Goal: Transaction & Acquisition: Purchase product/service

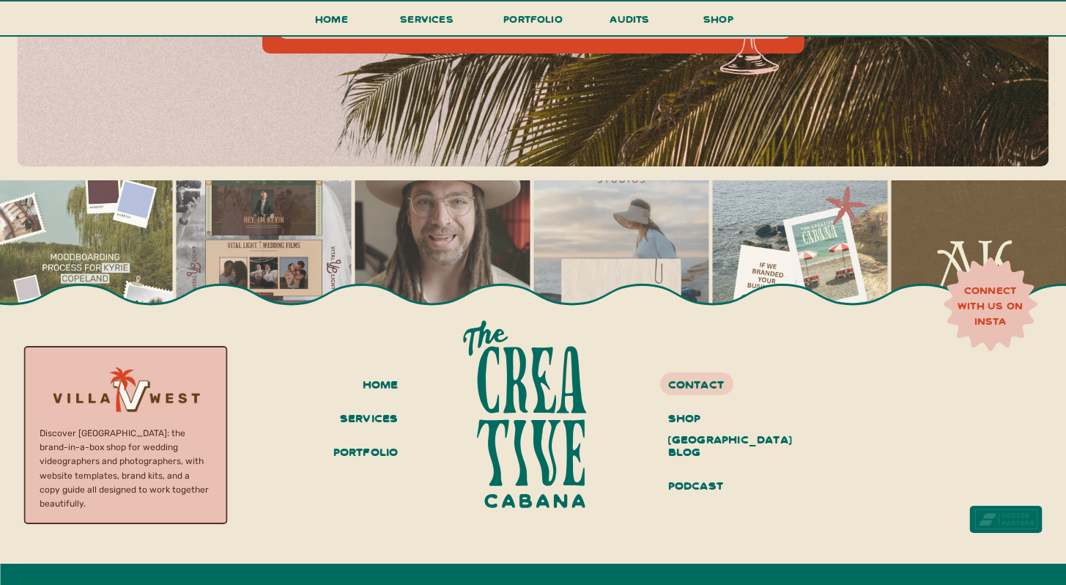
scroll to position [6405, 0]
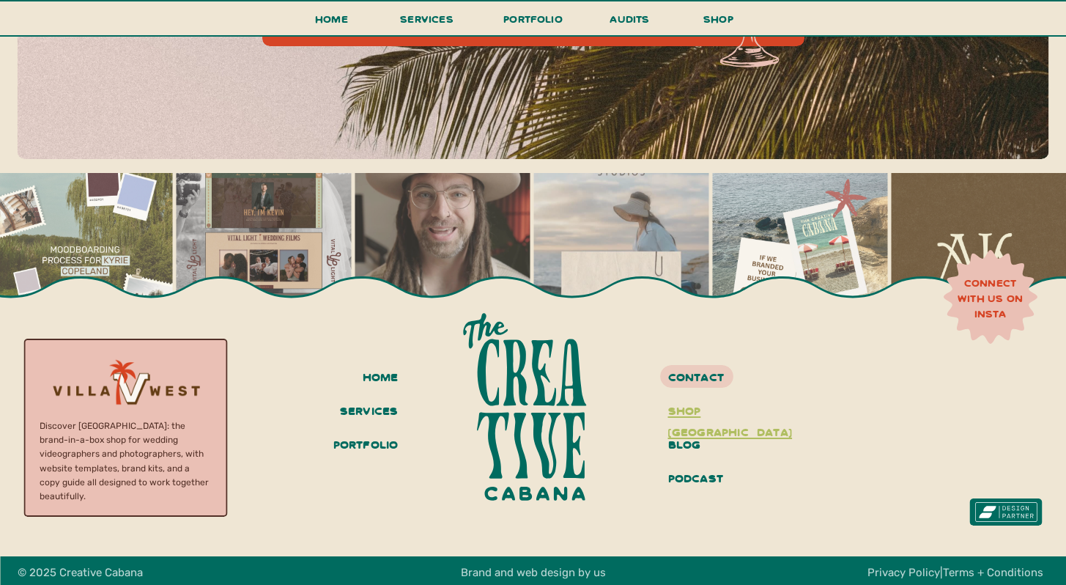
click at [673, 410] on h3 "shop villa west" at bounding box center [723, 411] width 110 height 25
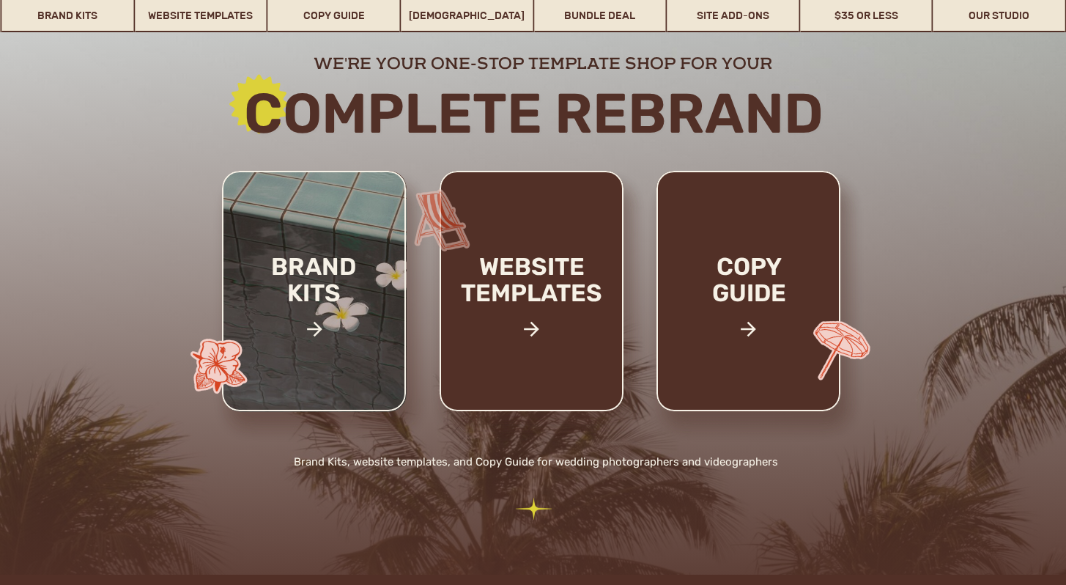
scroll to position [187, 0]
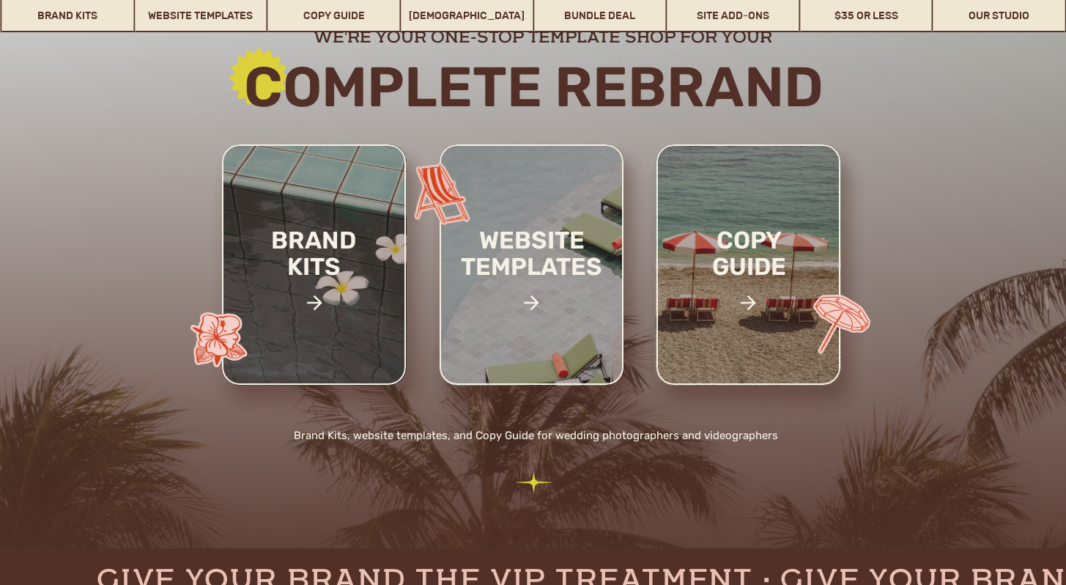
click at [555, 336] on div at bounding box center [532, 264] width 184 height 240
click at [533, 273] on h2 "website templates" at bounding box center [532, 269] width 192 height 84
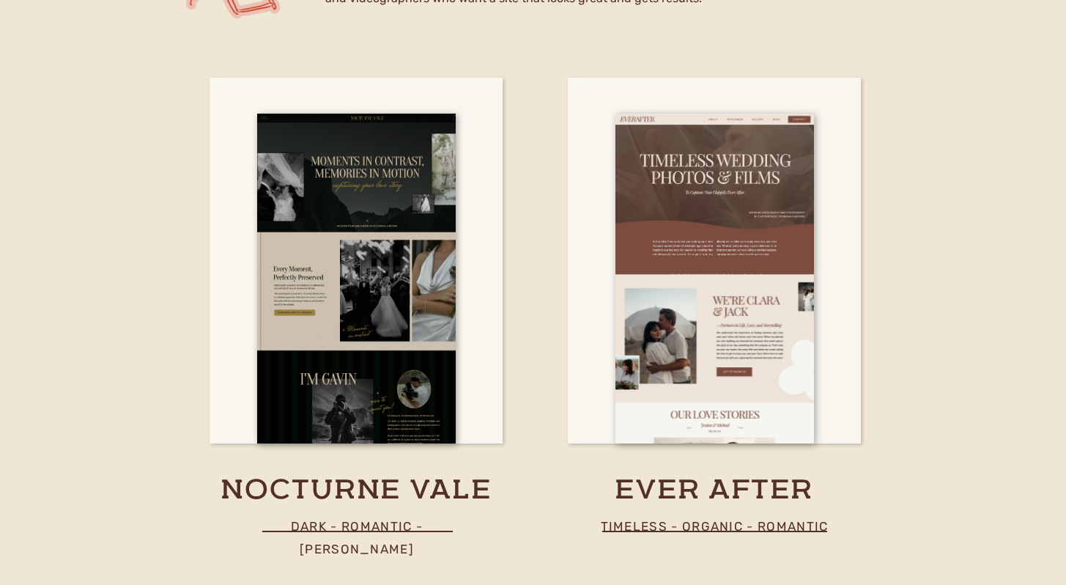
scroll to position [4420, 0]
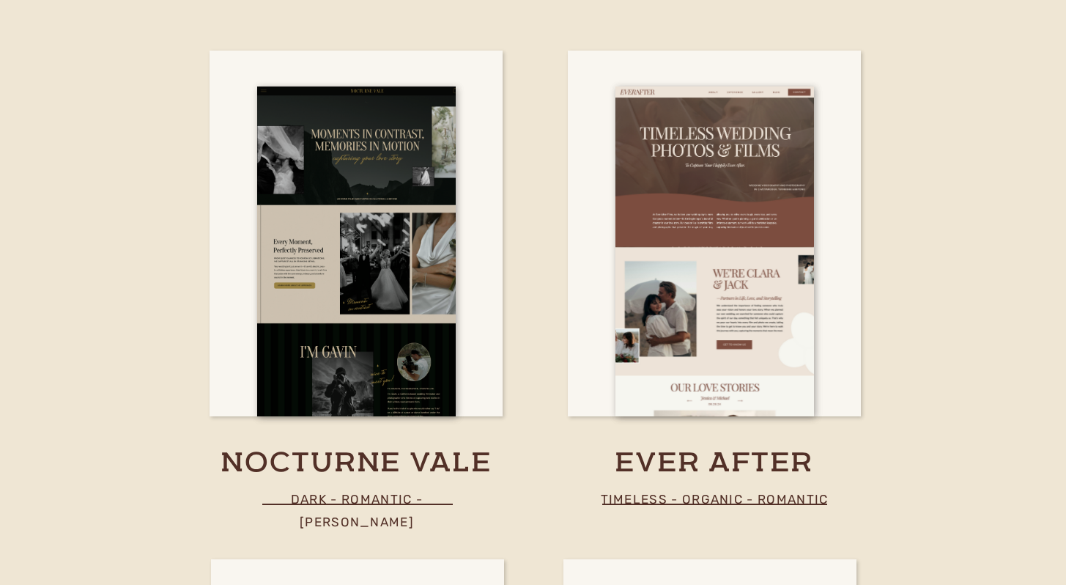
click at [656, 462] on h3 "ever after" at bounding box center [714, 463] width 388 height 37
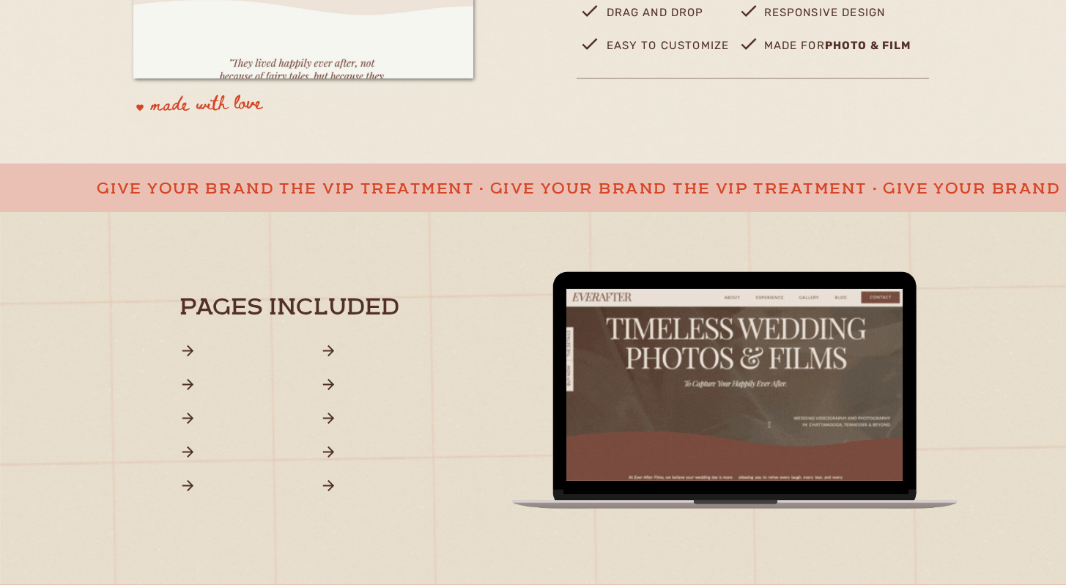
scroll to position [757, 0]
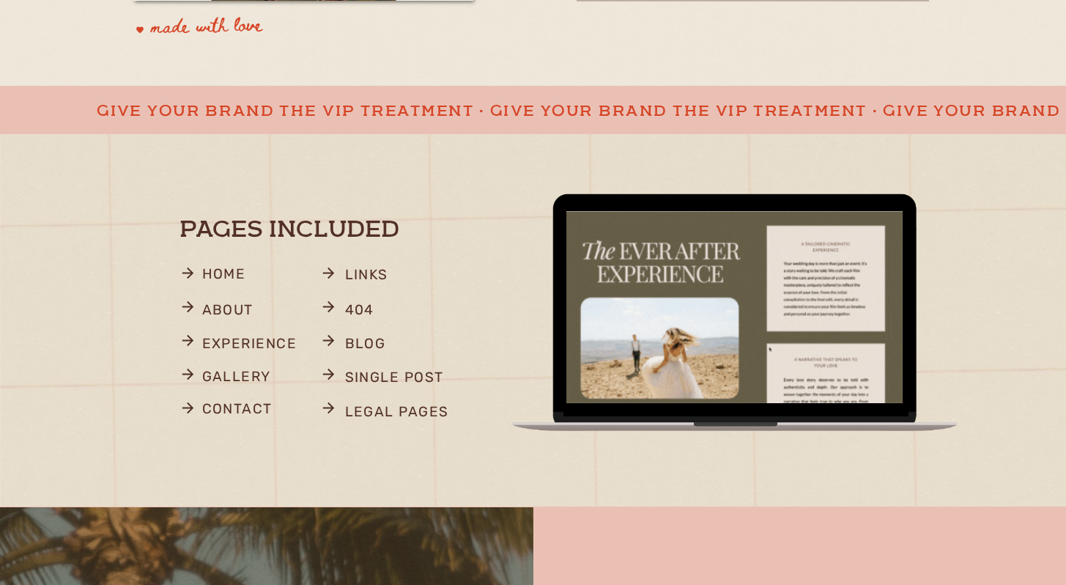
click at [45, 247] on div at bounding box center [533, 324] width 1066 height 514
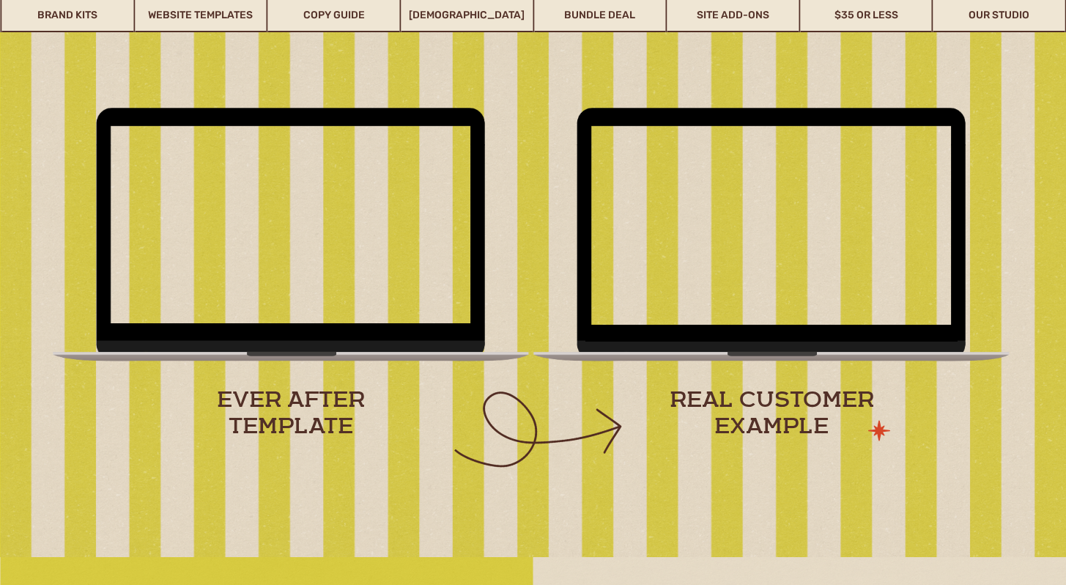
scroll to position [1875, 0]
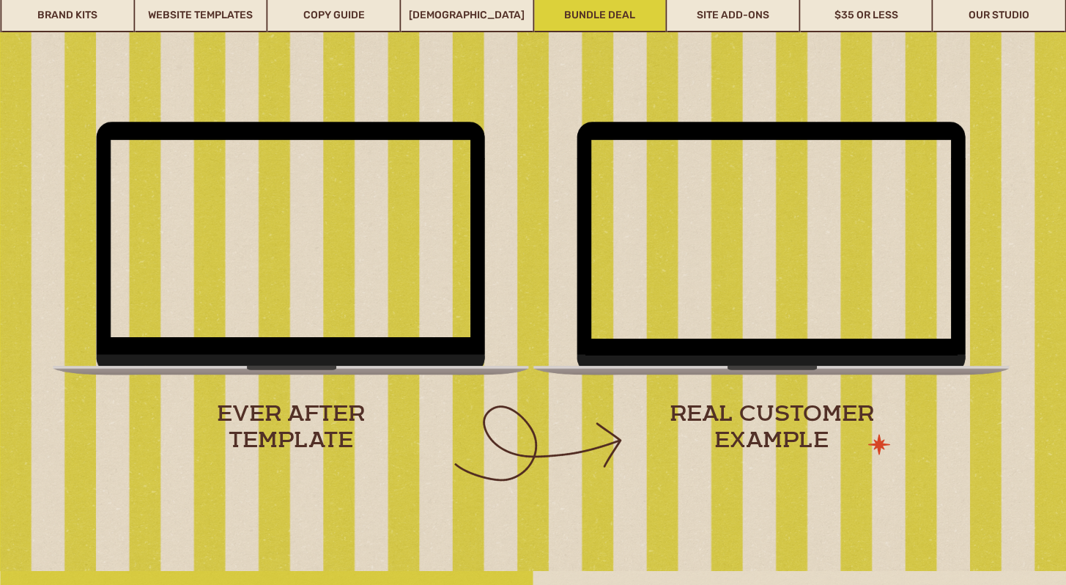
drag, startPoint x: 210, startPoint y: 275, endPoint x: 606, endPoint y: 1, distance: 481.2
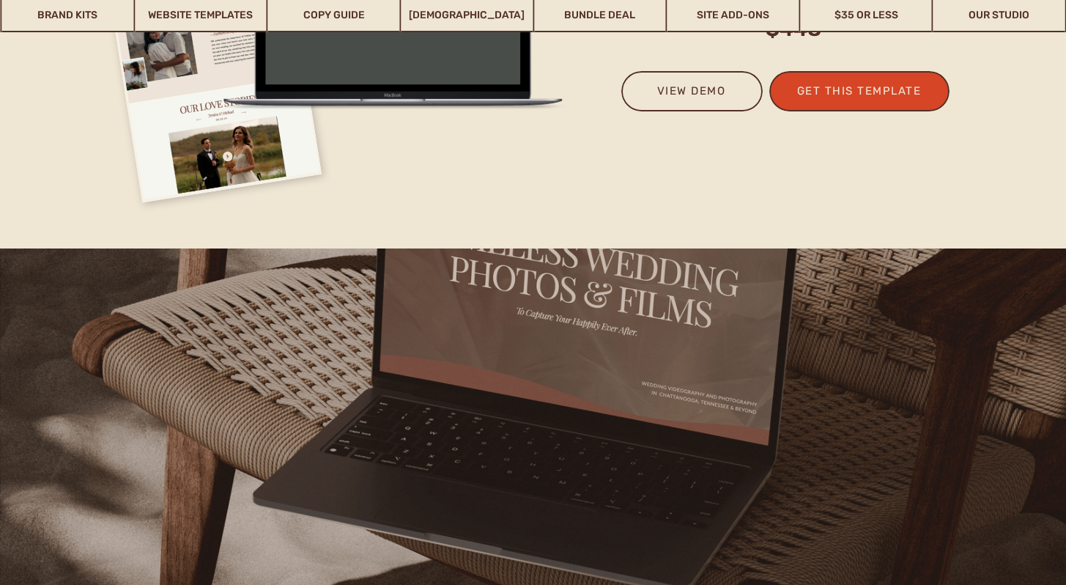
scroll to position [3762, 0]
